Goal: Use online tool/utility: Utilize a website feature to perform a specific function

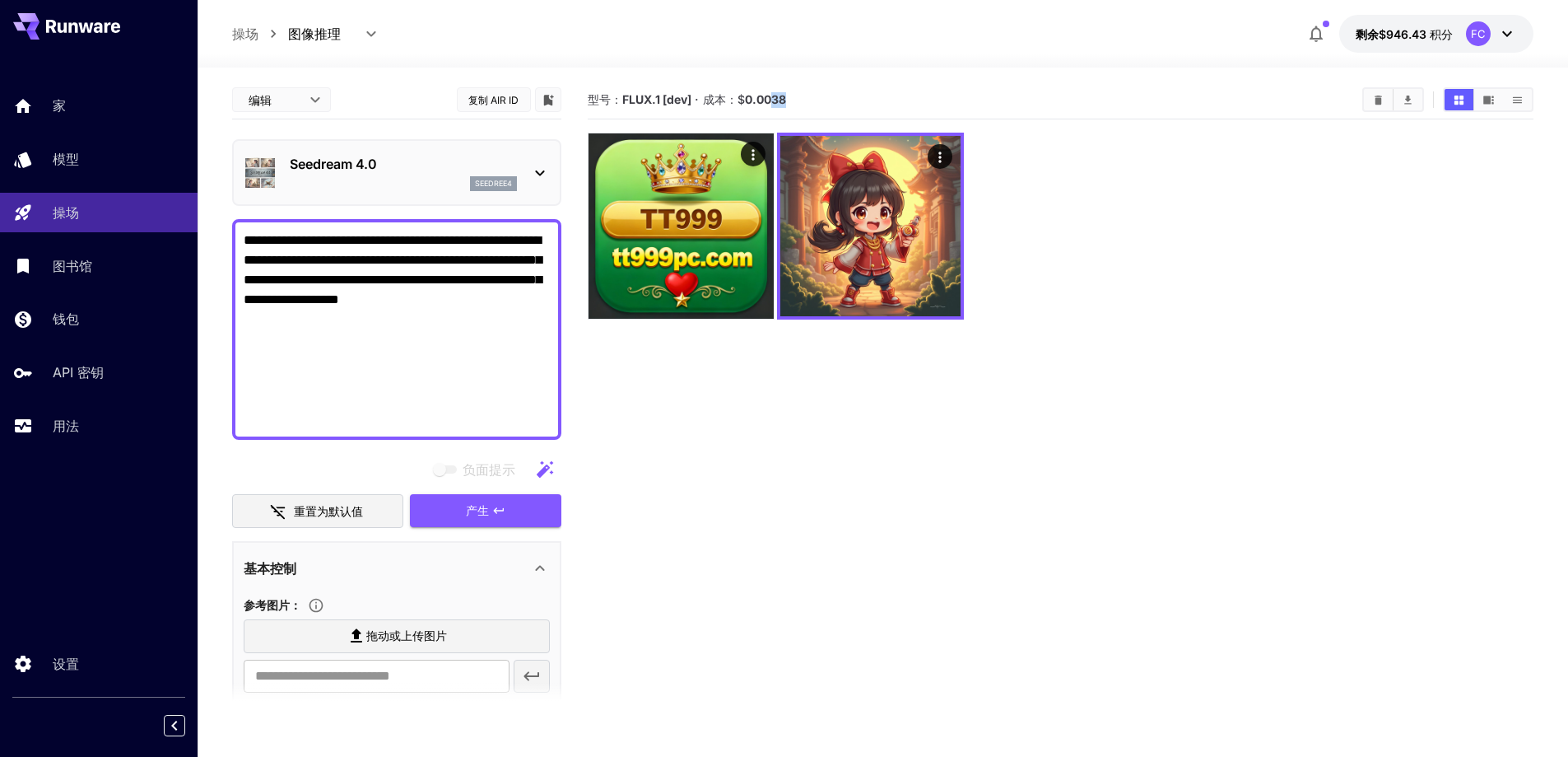
drag, startPoint x: 792, startPoint y: 99, endPoint x: 779, endPoint y: 99, distance: 13.0
click at [779, 99] on section "型号： FLUX.1 [dev] · 成本：$ 0.0038" at bounding box center [969, 99] width 762 height 20
copy font "38"
click at [807, 94] on section "型号： FLUX.1 [dev] · 成本：$ 0.0038" at bounding box center [969, 99] width 762 height 20
drag, startPoint x: 749, startPoint y: 98, endPoint x: 788, endPoint y: 97, distance: 39.0
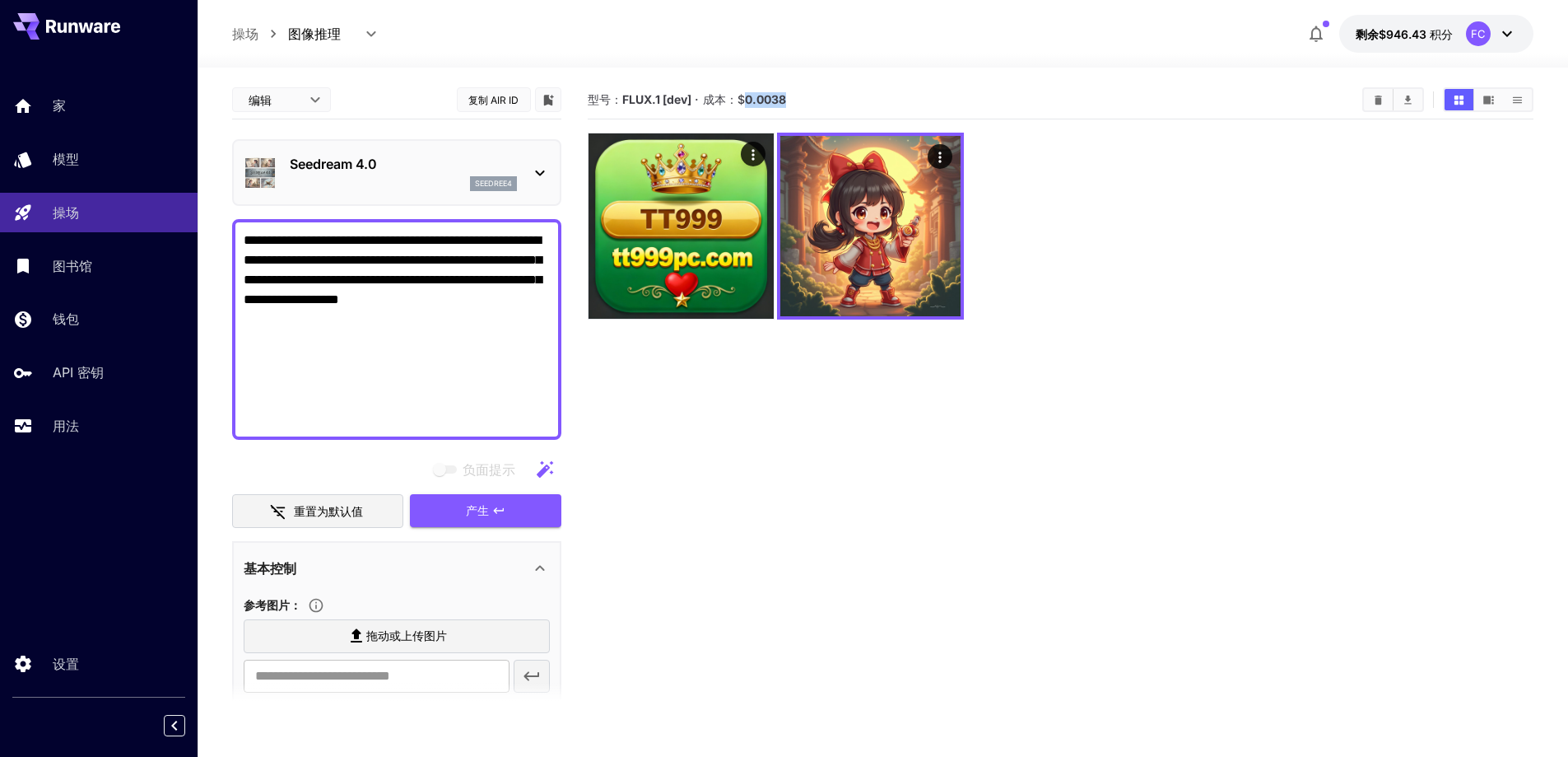
click at [786, 97] on font "0.0038" at bounding box center [766, 99] width 42 height 14
copy font "0.0038"
click at [1250, 307] on div at bounding box center [1061, 226] width 947 height 187
click at [1380, 104] on icon "清除全部" at bounding box center [1378, 98] width 7 height 9
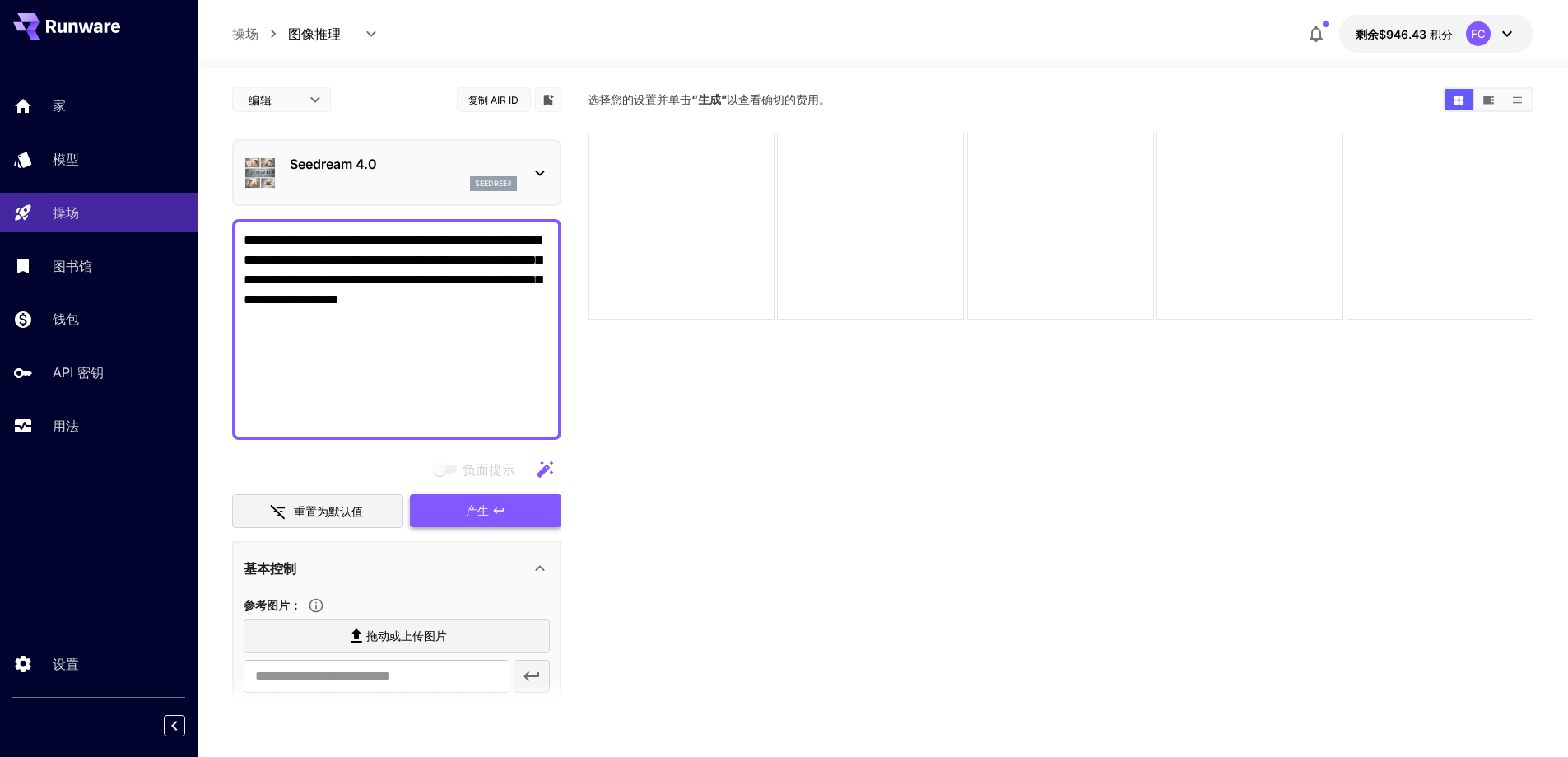
click at [477, 512] on font "产生" at bounding box center [477, 510] width 23 height 14
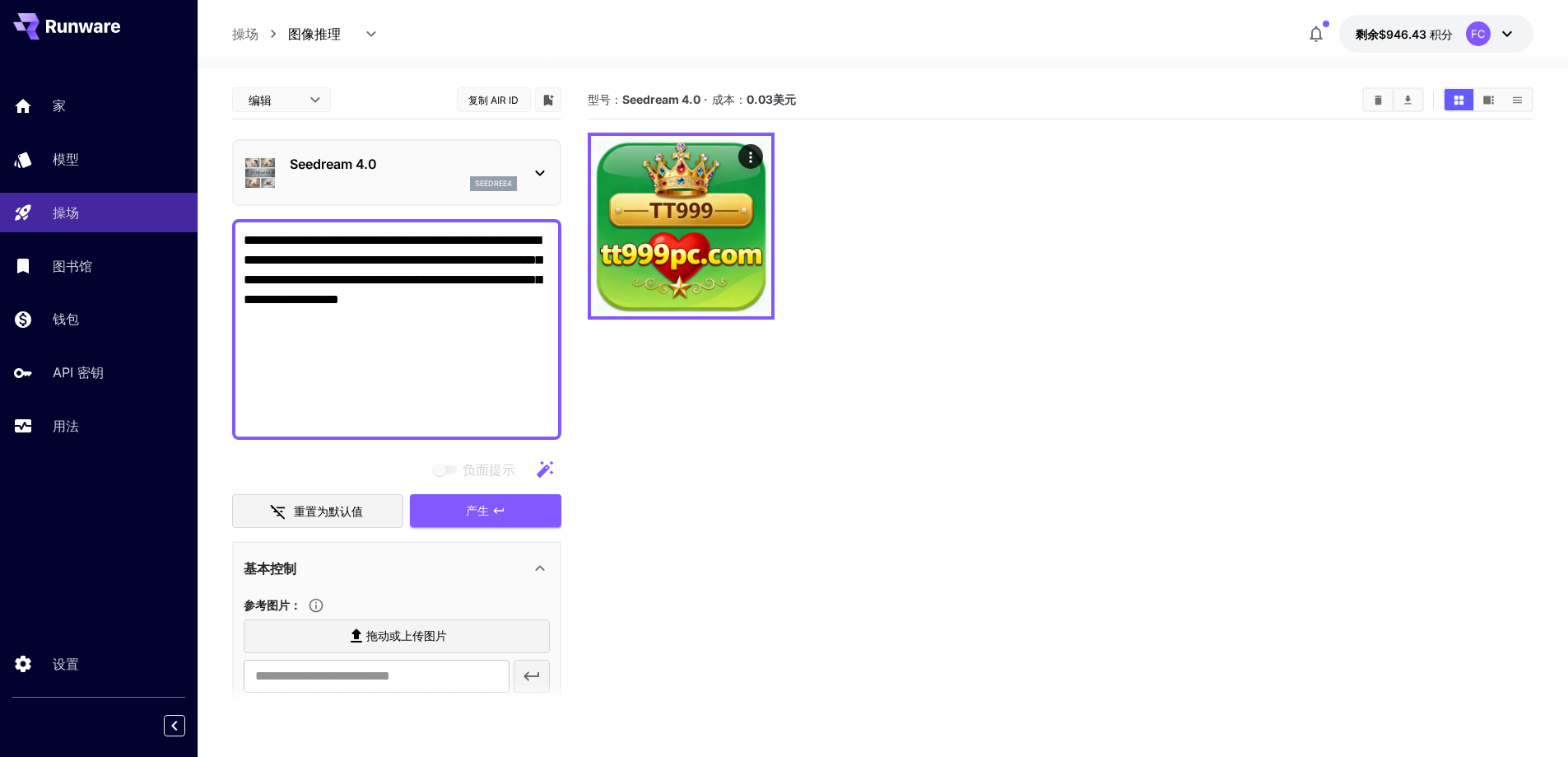
drag, startPoint x: 749, startPoint y: 100, endPoint x: 768, endPoint y: 99, distance: 19.0
click at [768, 99] on font "0.03美元" at bounding box center [772, 99] width 50 height 14
click at [747, 99] on font "0.03美元" at bounding box center [772, 99] width 50 height 14
drag, startPoint x: 748, startPoint y: 99, endPoint x: 773, endPoint y: 99, distance: 25.0
click at [773, 99] on font "0.03美元" at bounding box center [772, 99] width 50 height 14
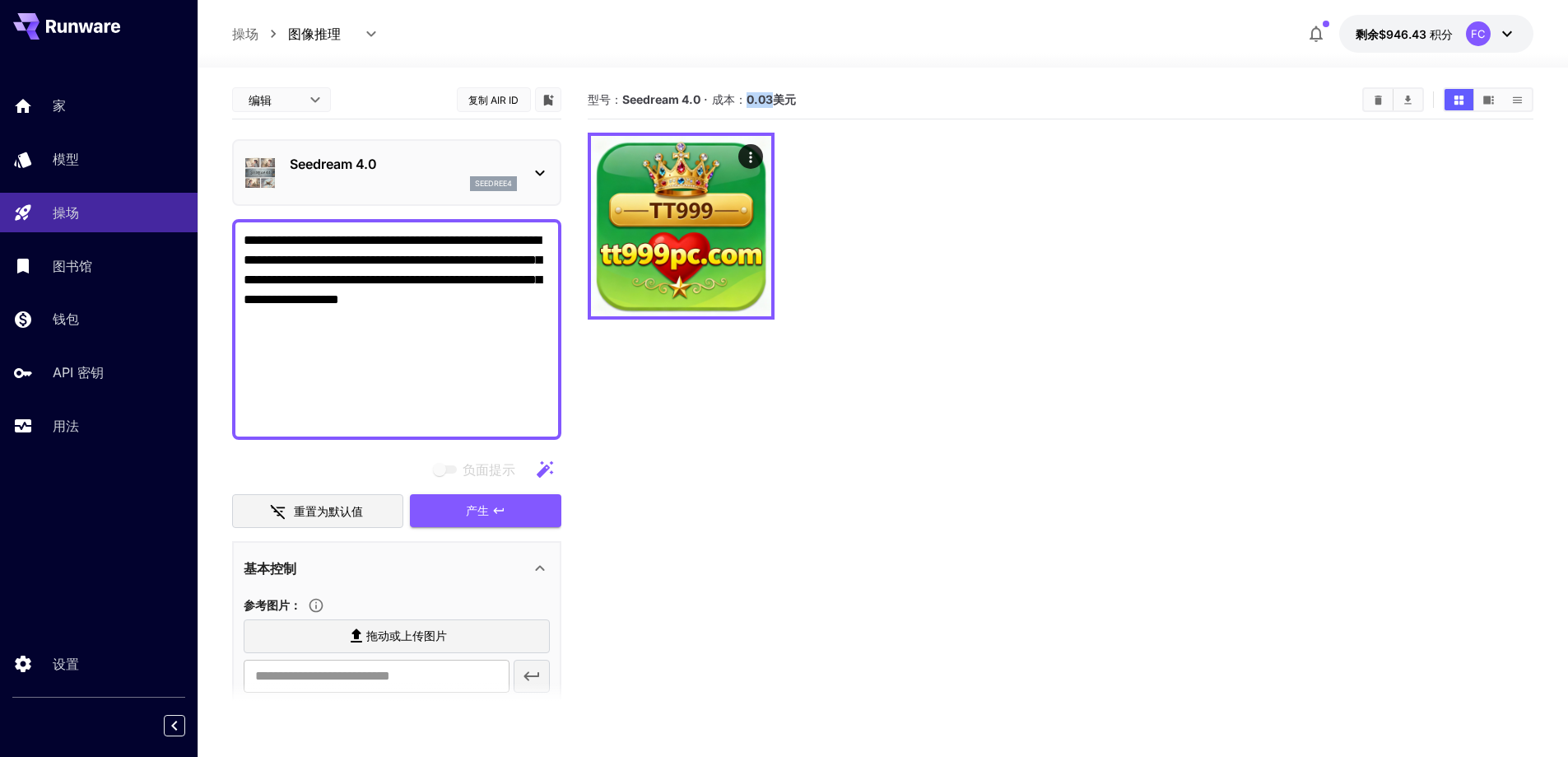
copy font "0.03"
click at [844, 243] on div at bounding box center [1061, 226] width 947 height 187
click at [541, 172] on icon at bounding box center [541, 173] width 20 height 20
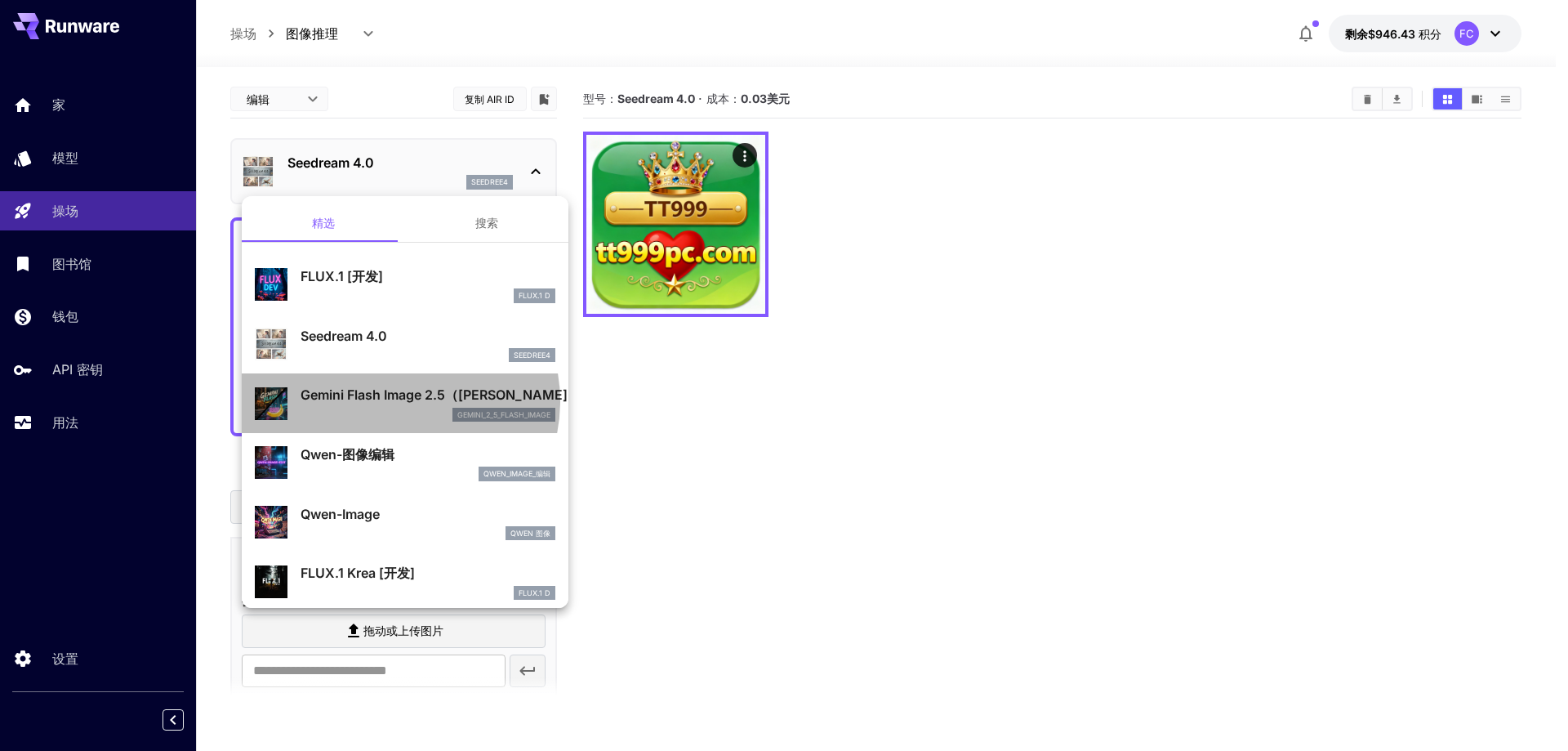
click at [394, 402] on font "Gemini Flash Image 2.5（[PERSON_NAME]）" at bounding box center [440, 395] width 280 height 17
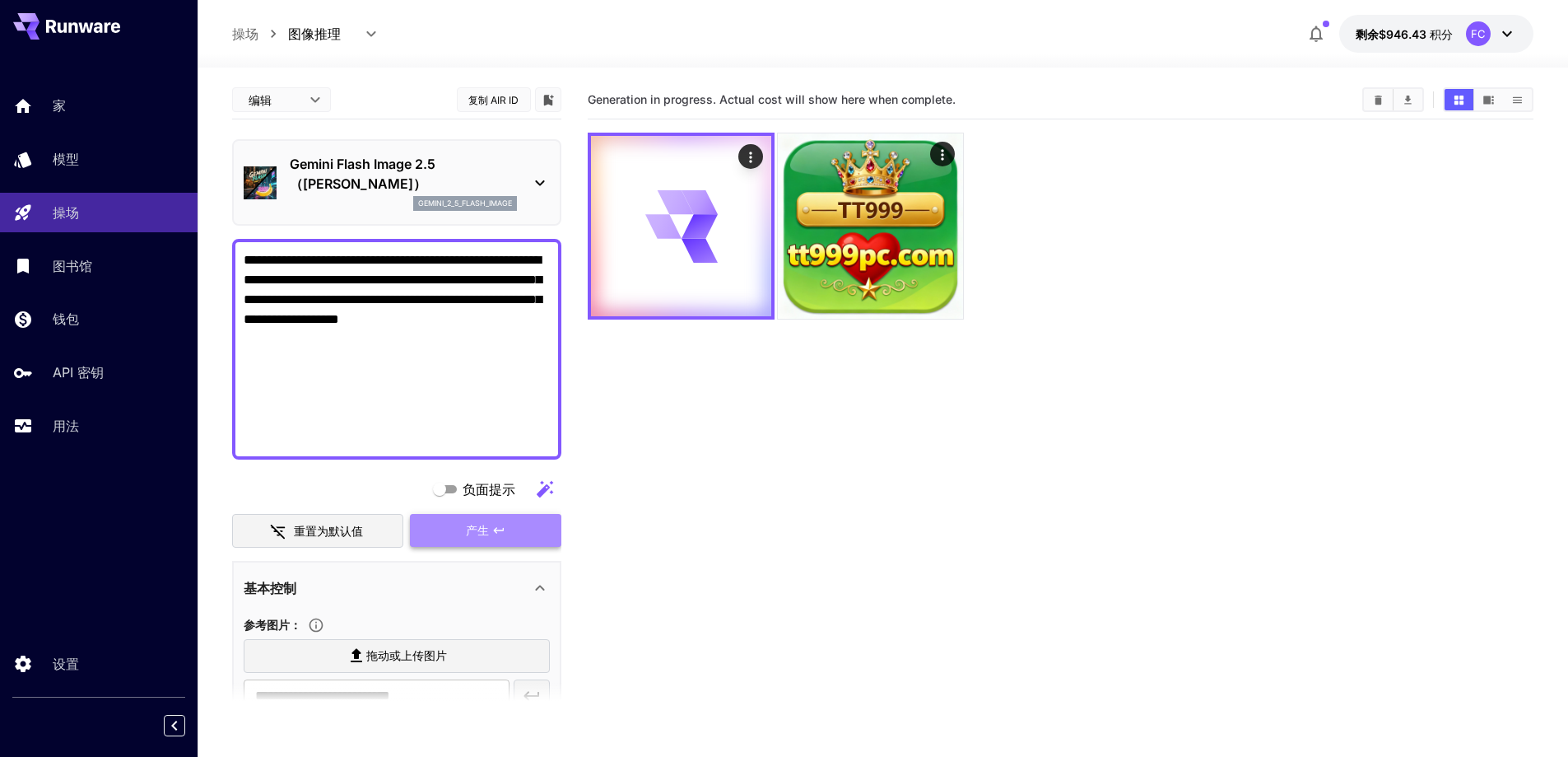
click at [473, 523] on font "产生" at bounding box center [477, 530] width 23 height 14
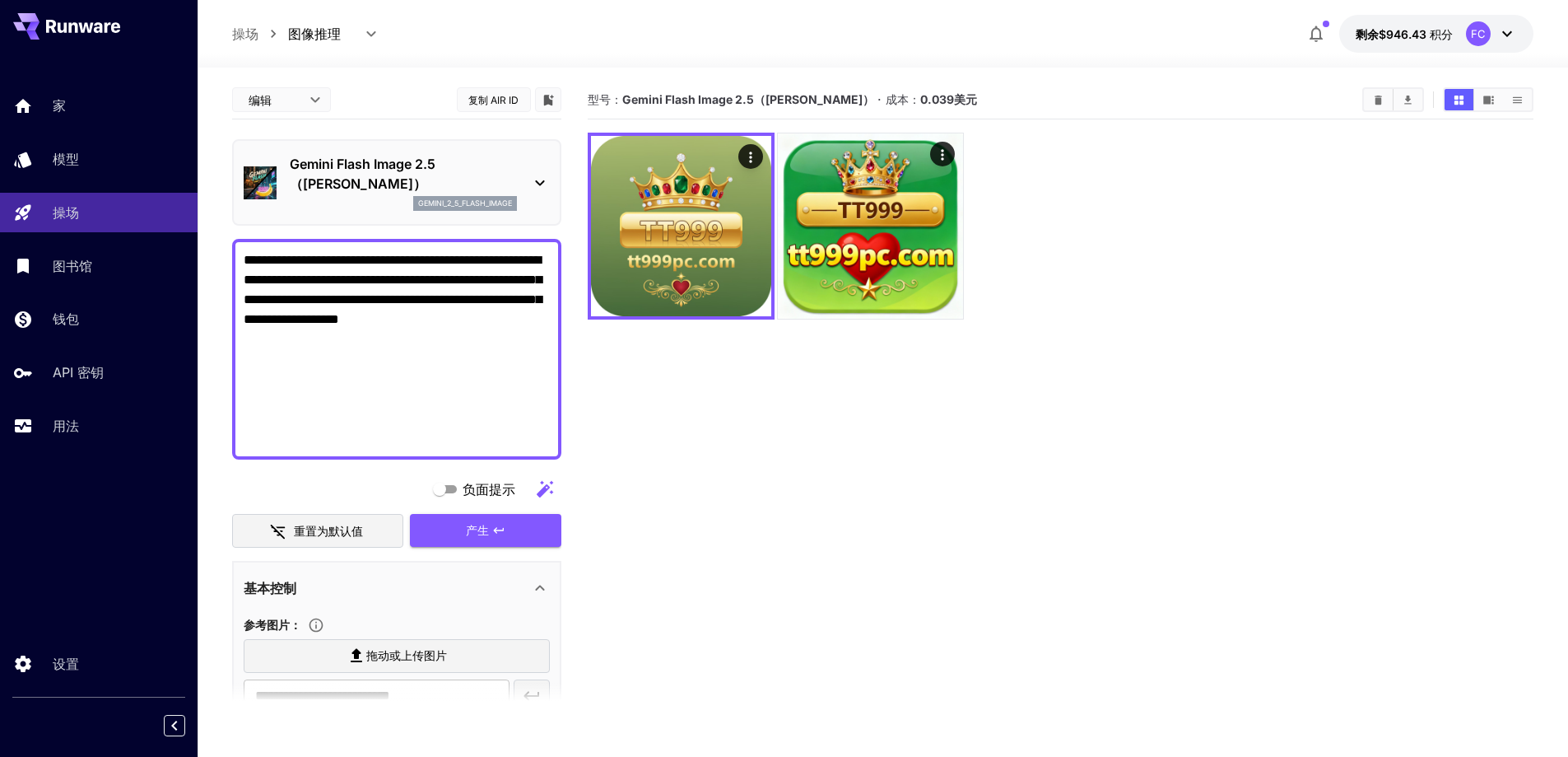
click at [716, 380] on section "型号： Gemini Flash Image 2.5（[PERSON_NAME]） · 成本： 0.039美元" at bounding box center [1061, 458] width 947 height 757
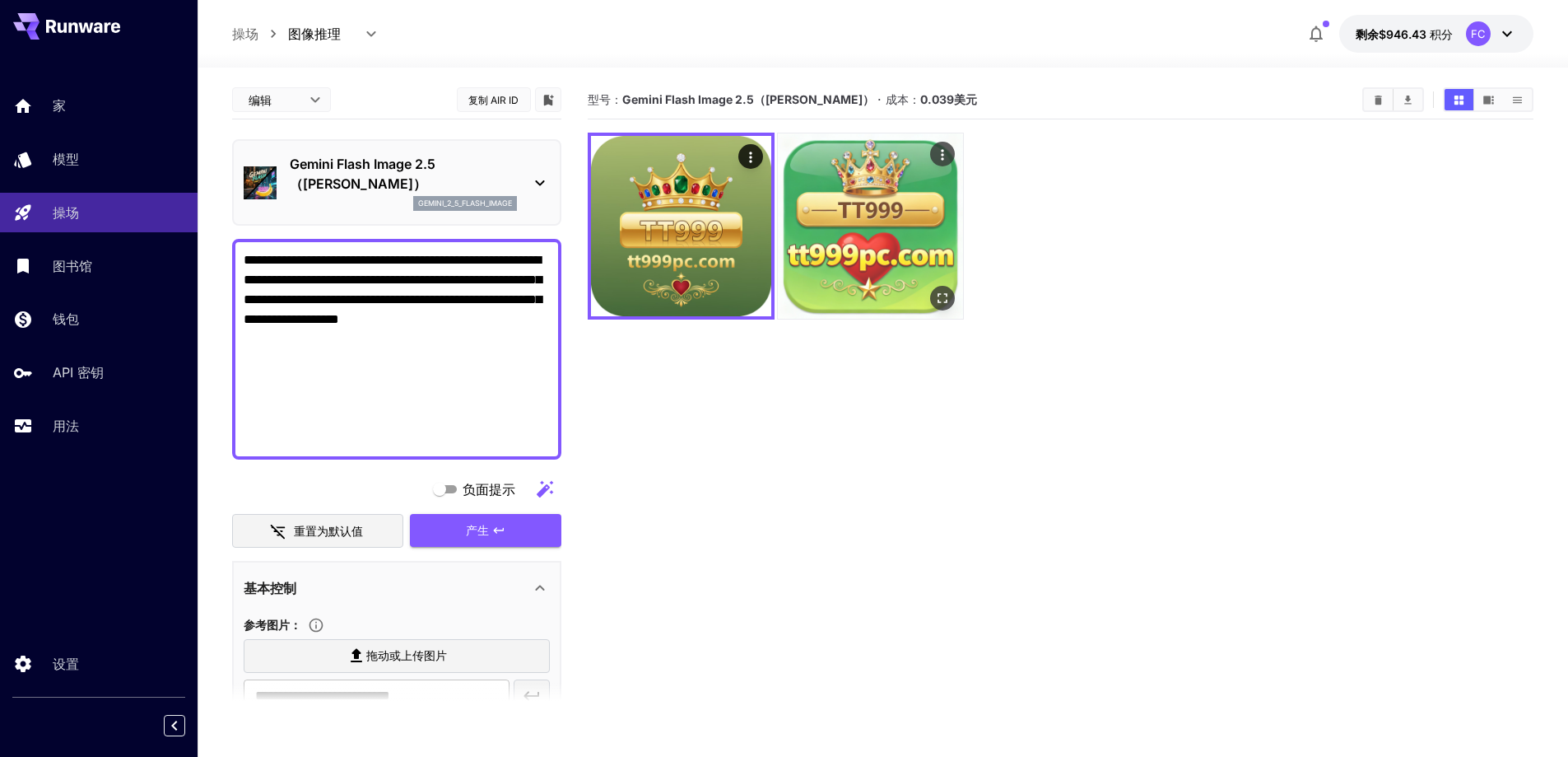
click at [894, 265] on img at bounding box center [870, 225] width 185 height 186
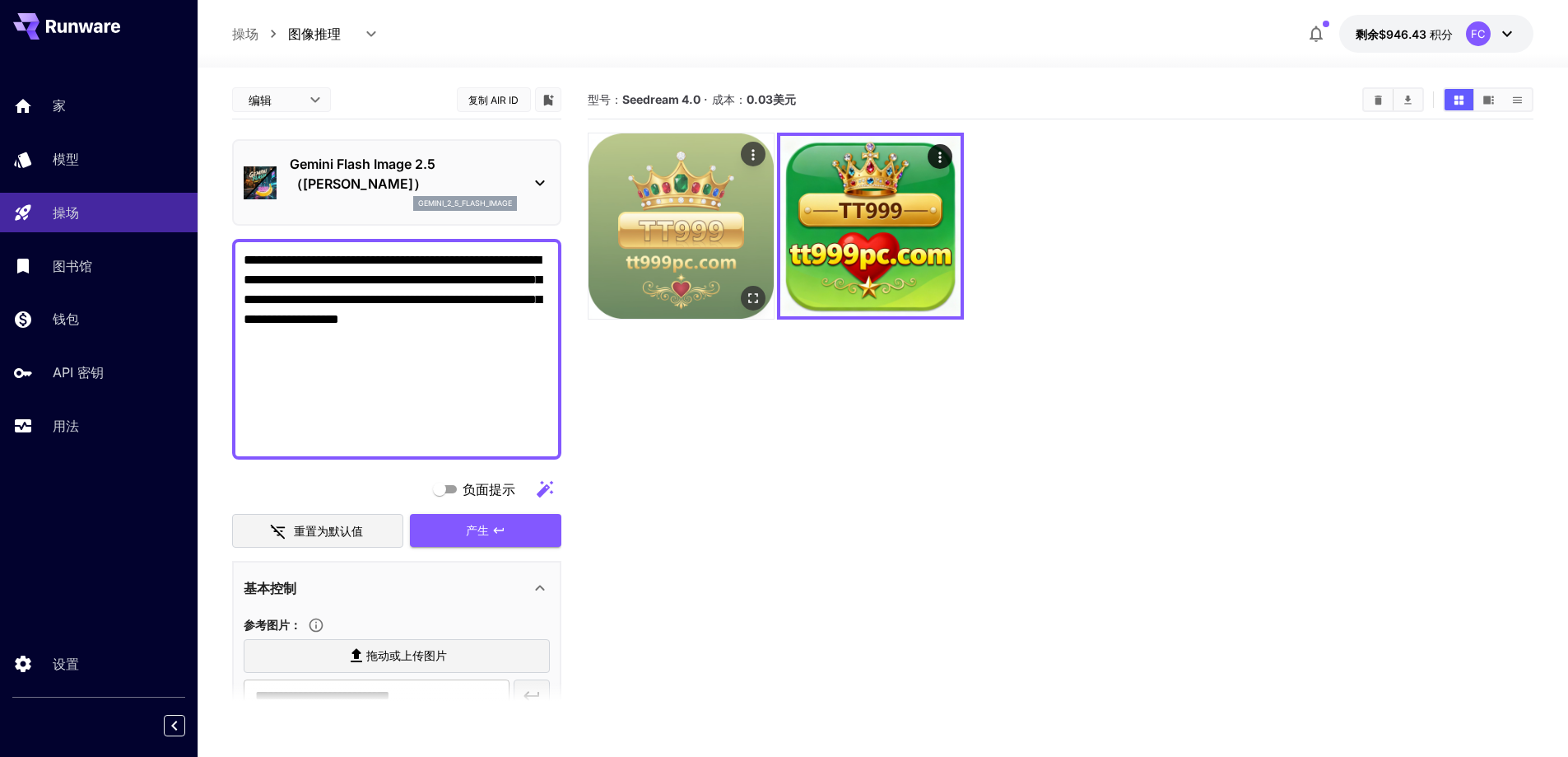
click at [696, 279] on img at bounding box center [681, 225] width 185 height 186
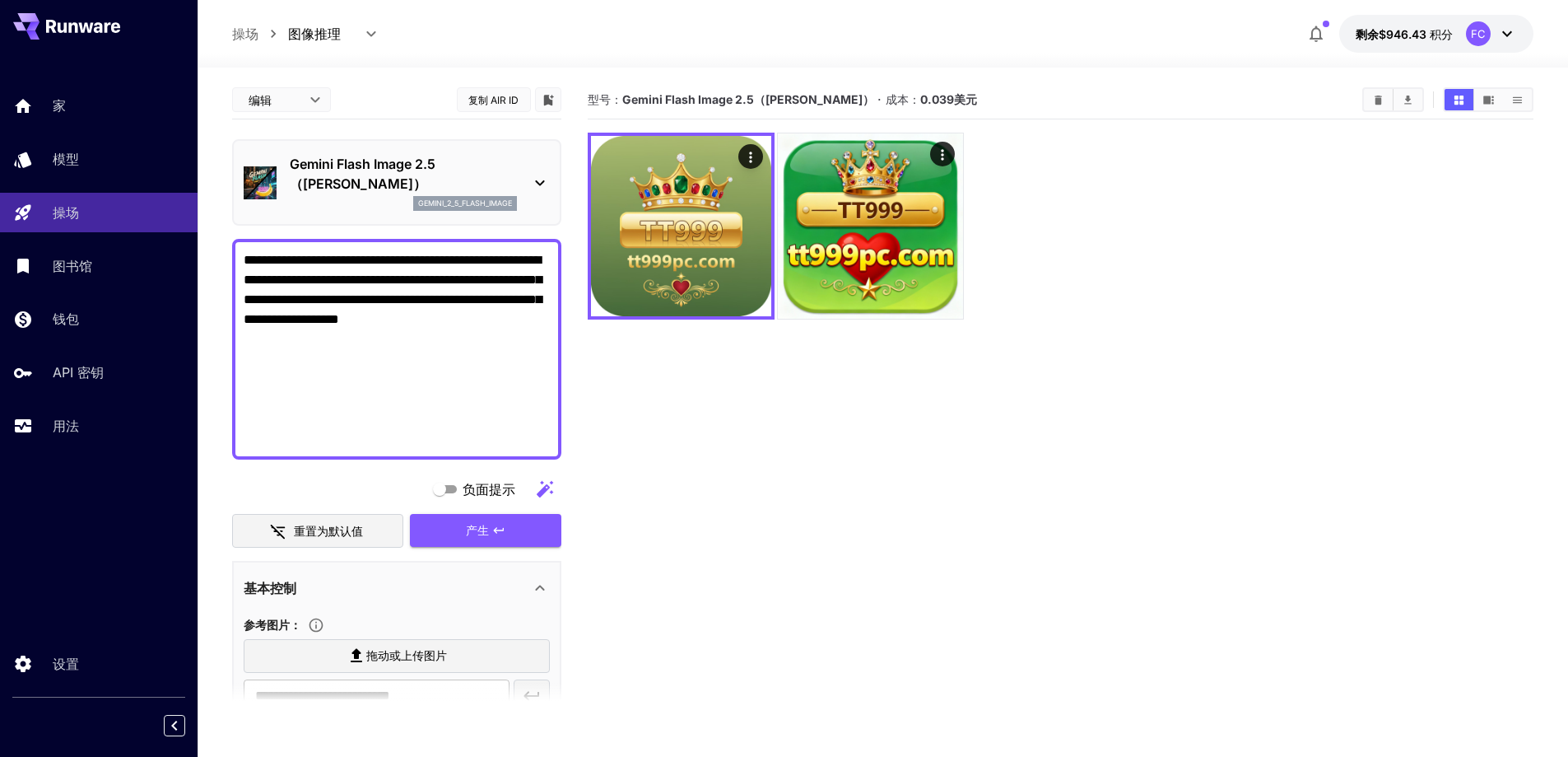
click at [531, 173] on icon at bounding box center [541, 183] width 20 height 20
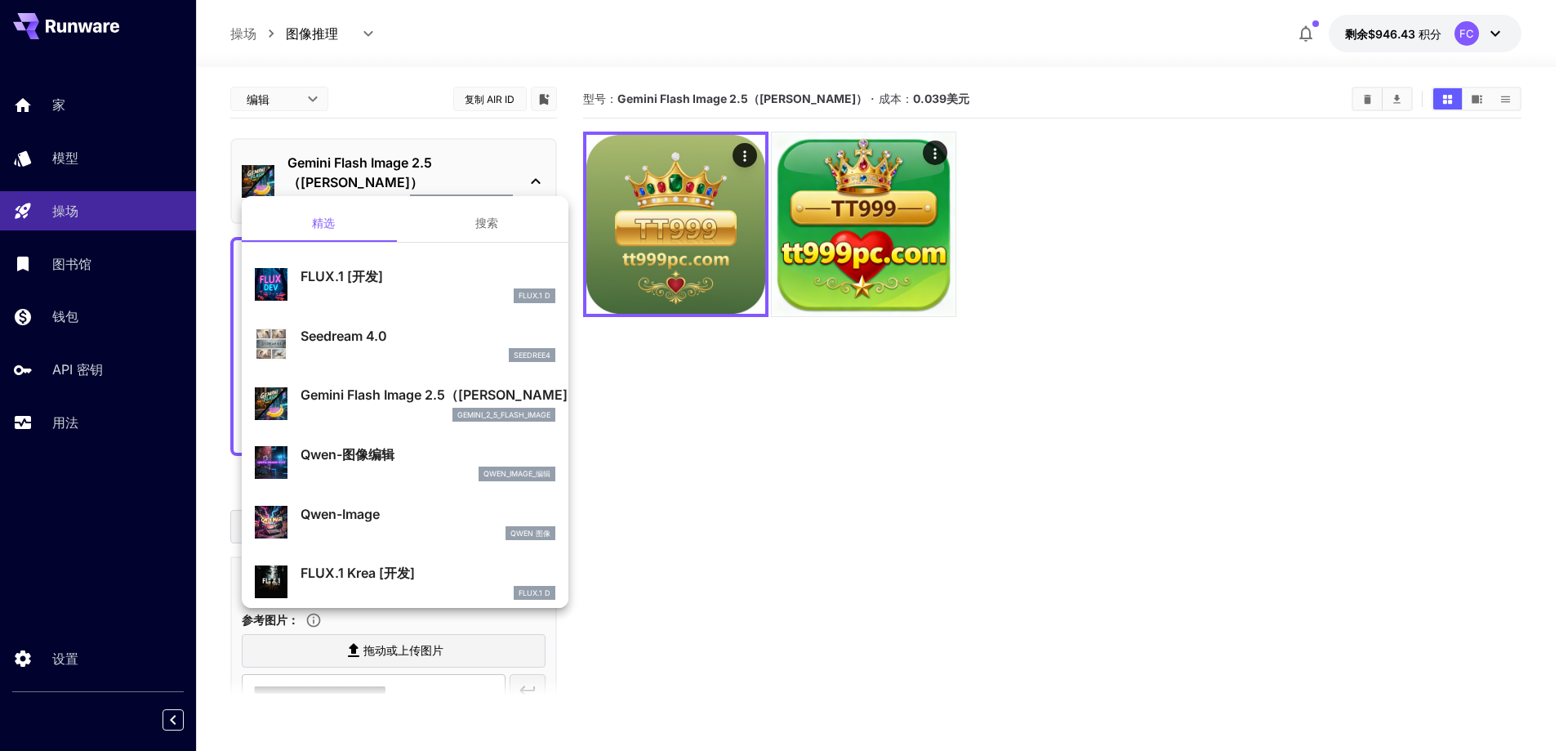
click at [392, 466] on div "Qwen-图像编辑 qwen_image_编辑" at bounding box center [427, 463] width 255 height 36
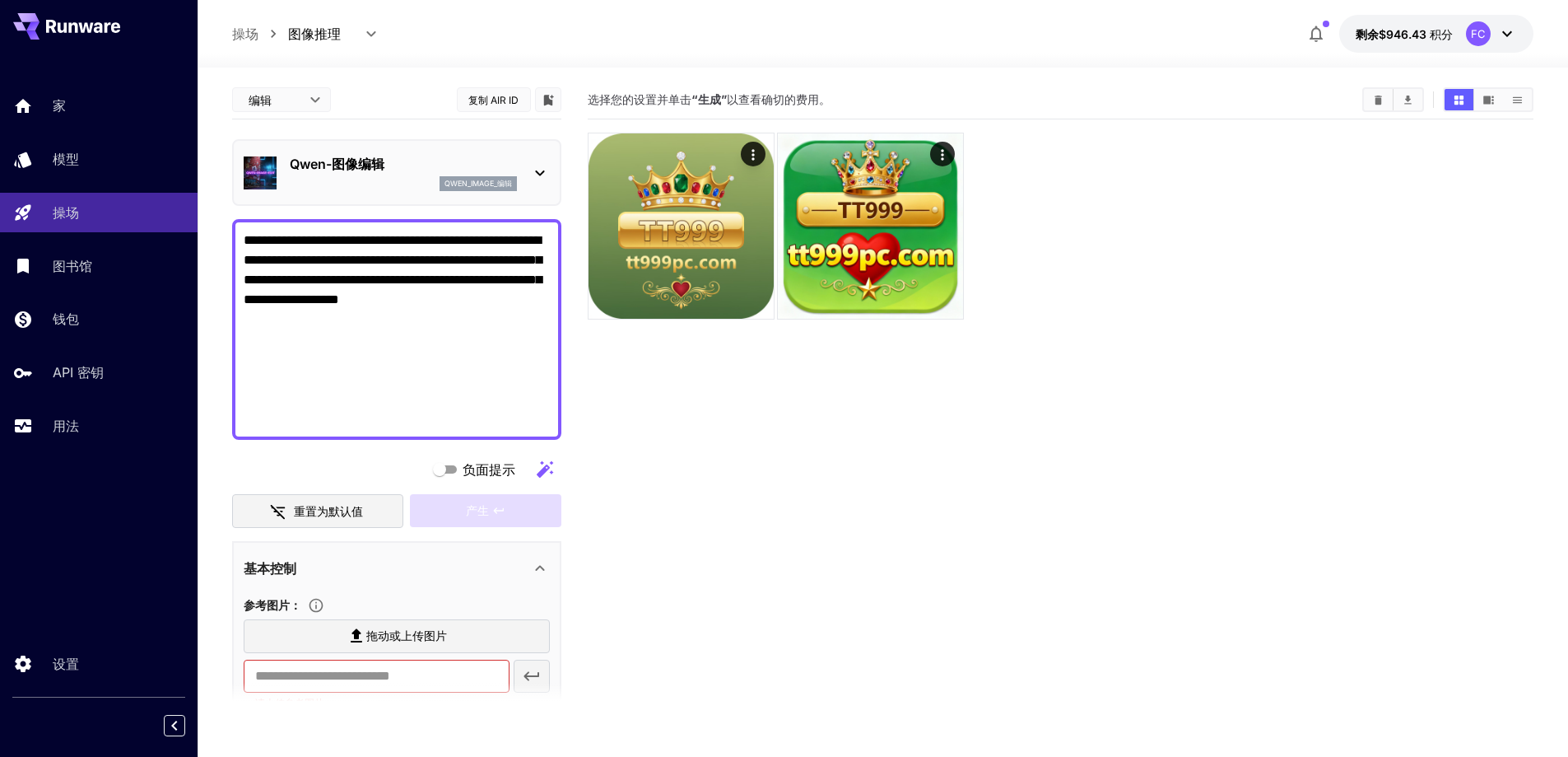
click at [535, 172] on icon at bounding box center [541, 173] width 20 height 20
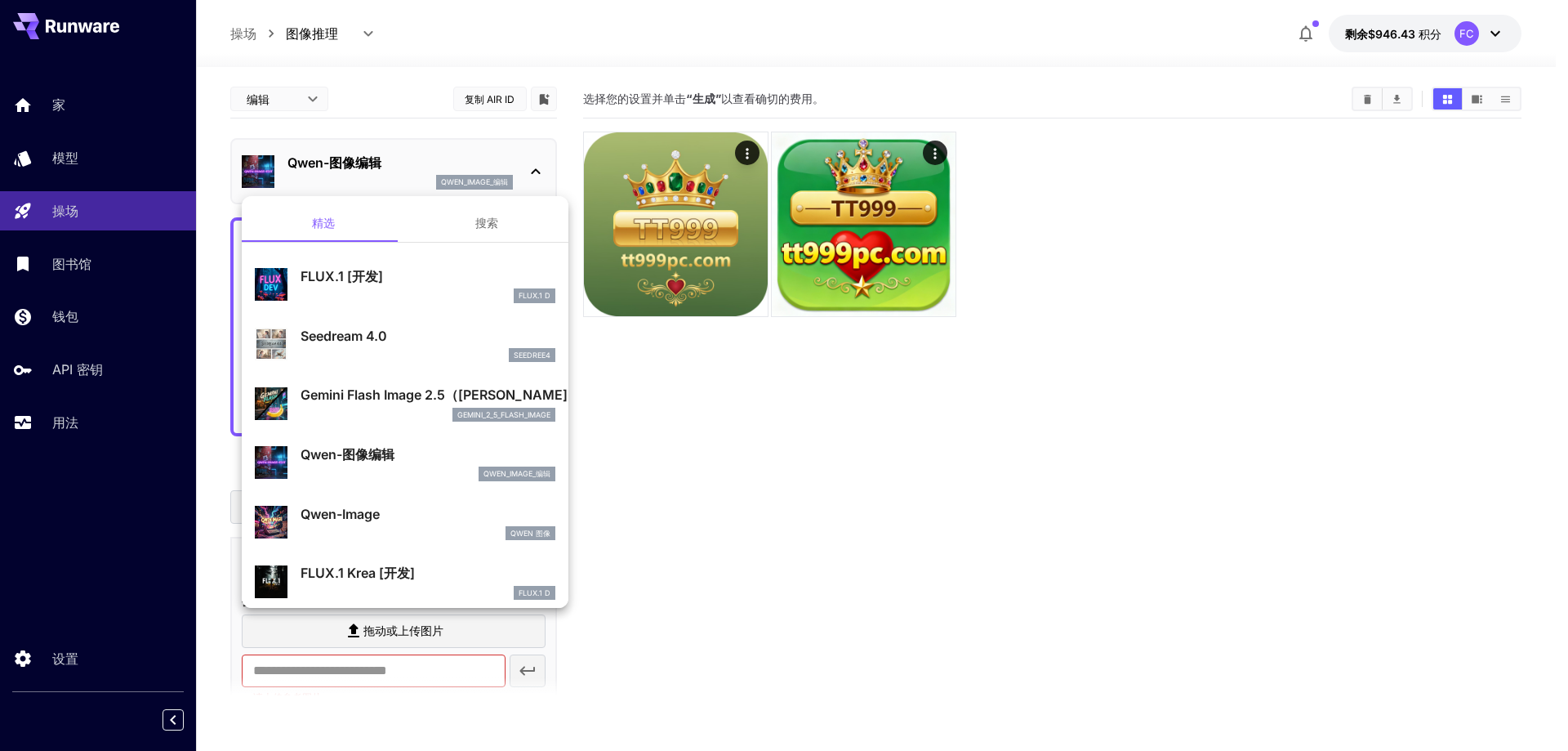
click at [410, 286] on div "FLUX.1 [开发] FLUX.1 D" at bounding box center [427, 284] width 255 height 36
type input "**"
type input "***"
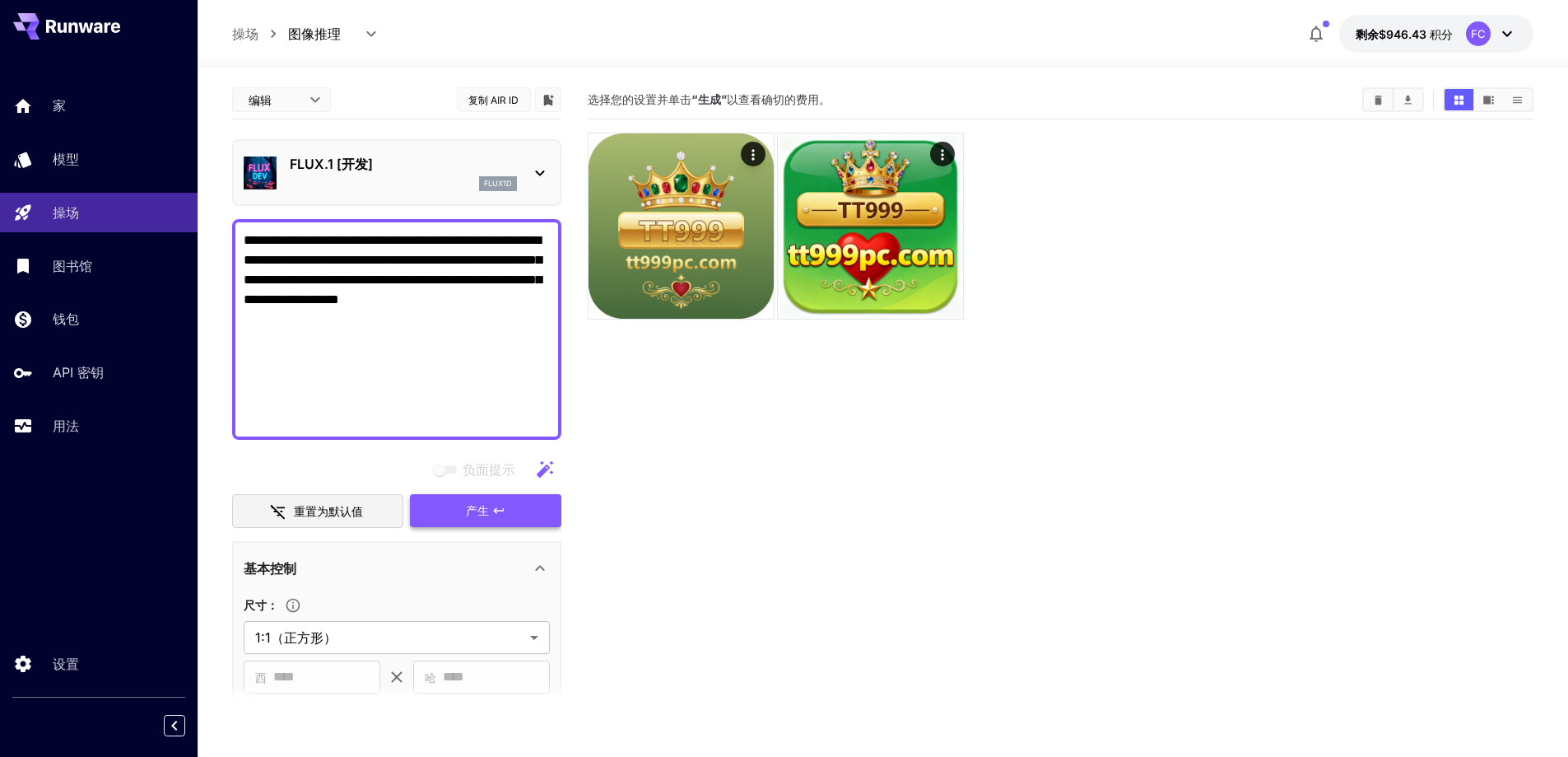
click at [466, 513] on font "产生" at bounding box center [477, 510] width 23 height 14
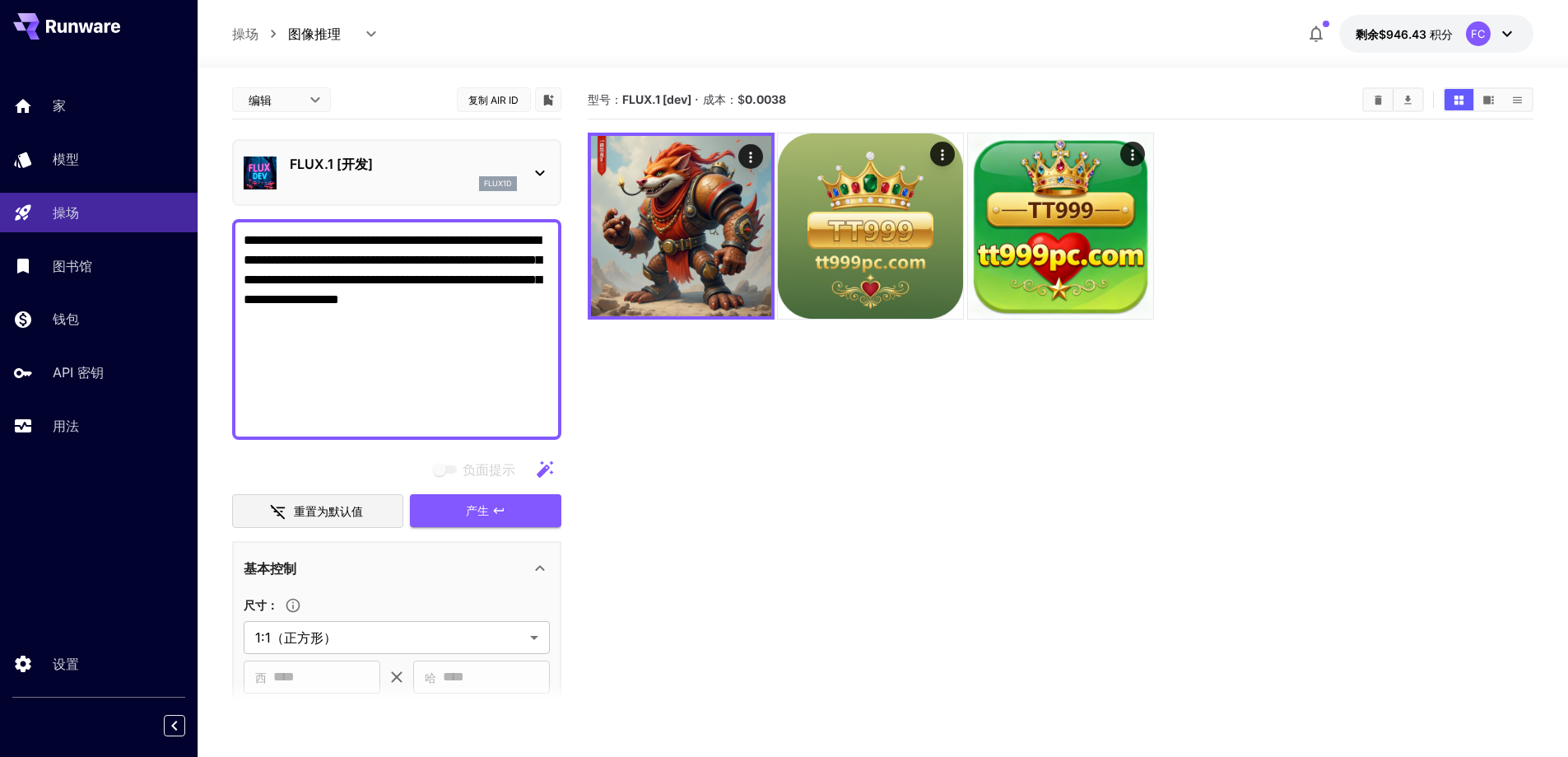
click at [536, 169] on icon at bounding box center [541, 173] width 20 height 20
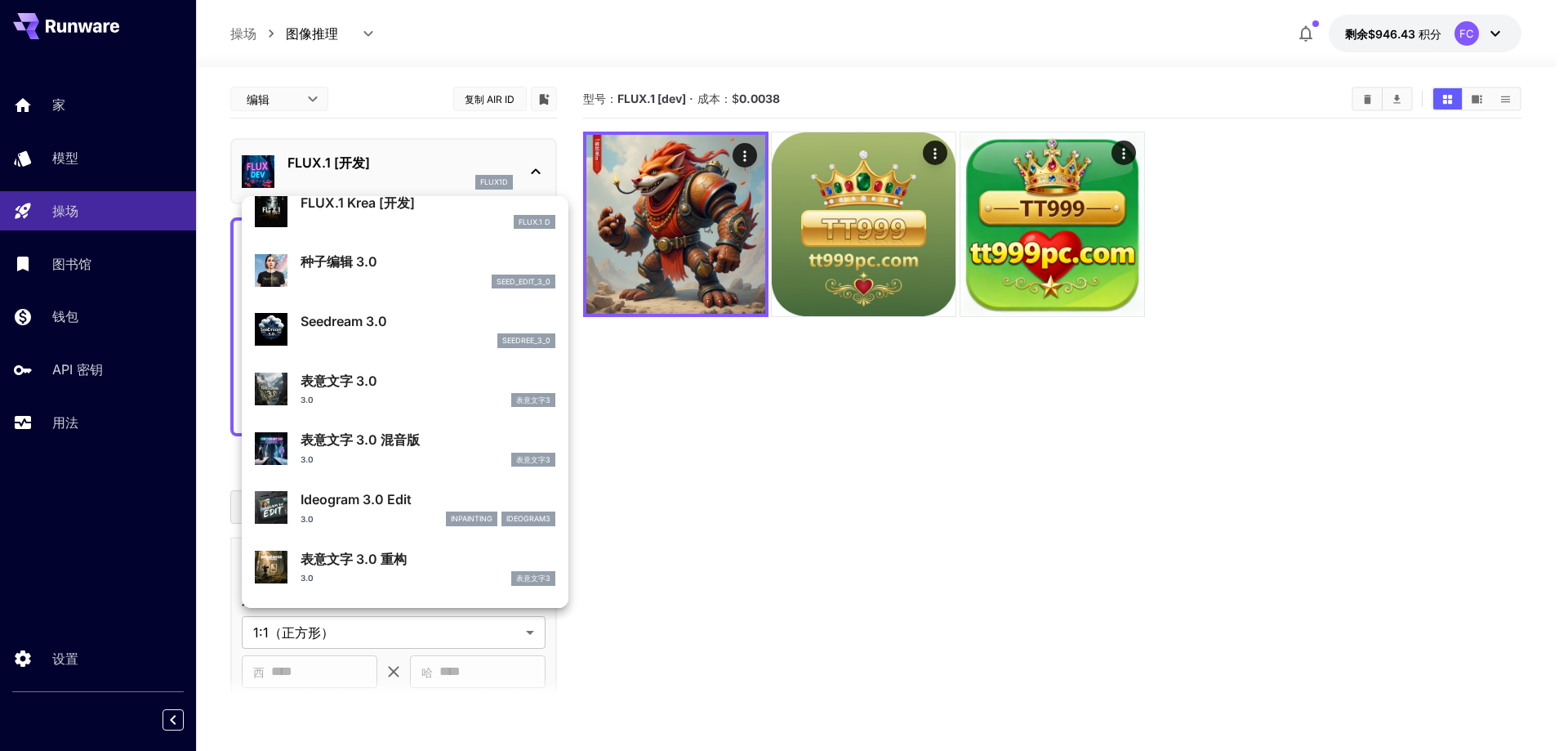
scroll to position [409, 0]
